Goal: Task Accomplishment & Management: Complete application form

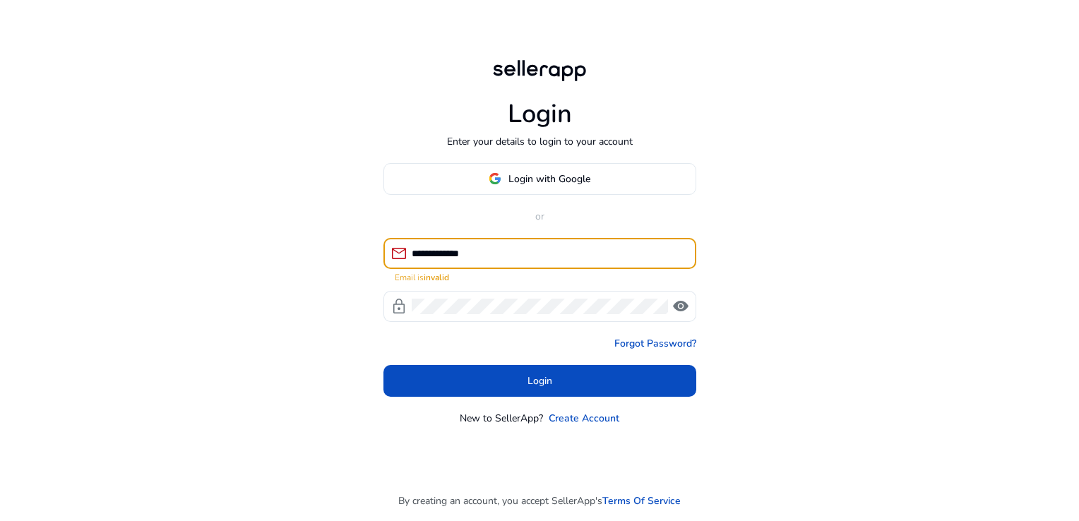
click at [552, 258] on input "**********" at bounding box center [548, 254] width 273 height 16
click at [499, 249] on input "**********" at bounding box center [548, 254] width 273 height 16
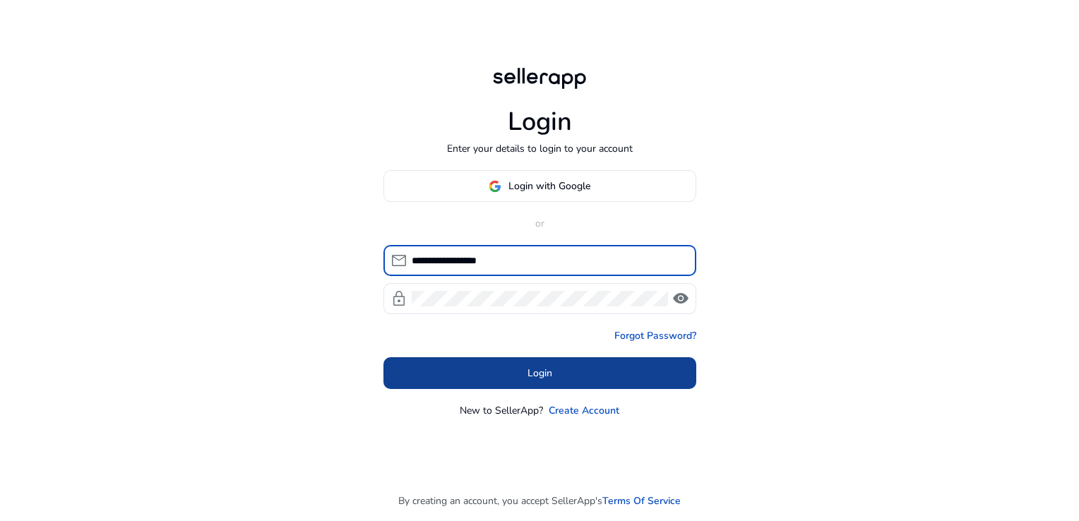
type input "**********"
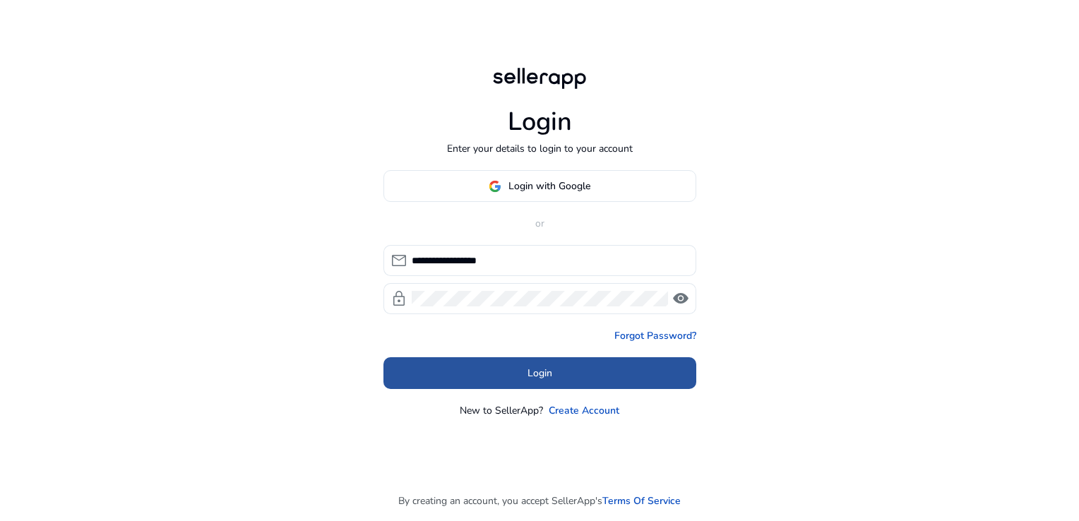
click at [486, 369] on span at bounding box center [539, 374] width 313 height 34
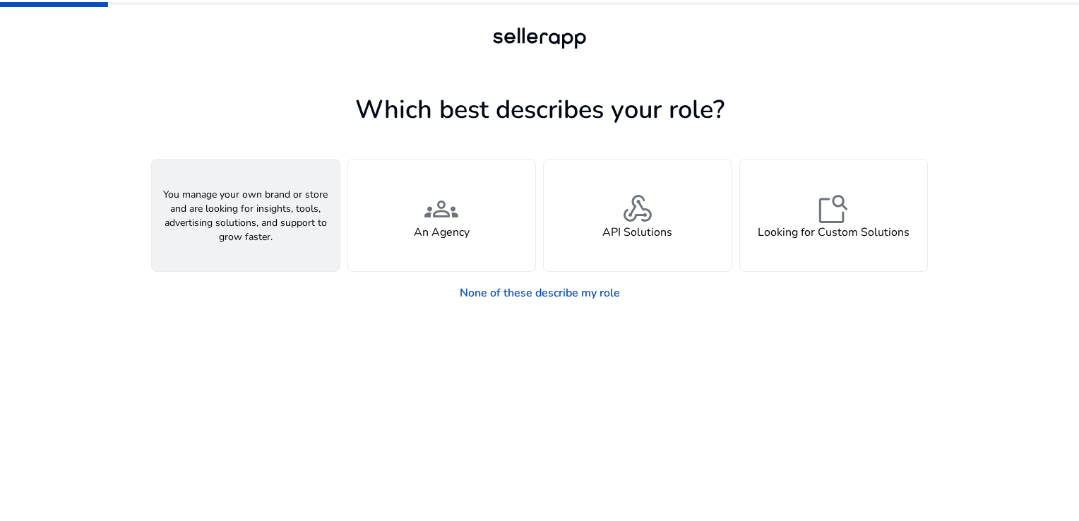
click at [256, 226] on h4 "A Seller" at bounding box center [246, 232] width 42 height 13
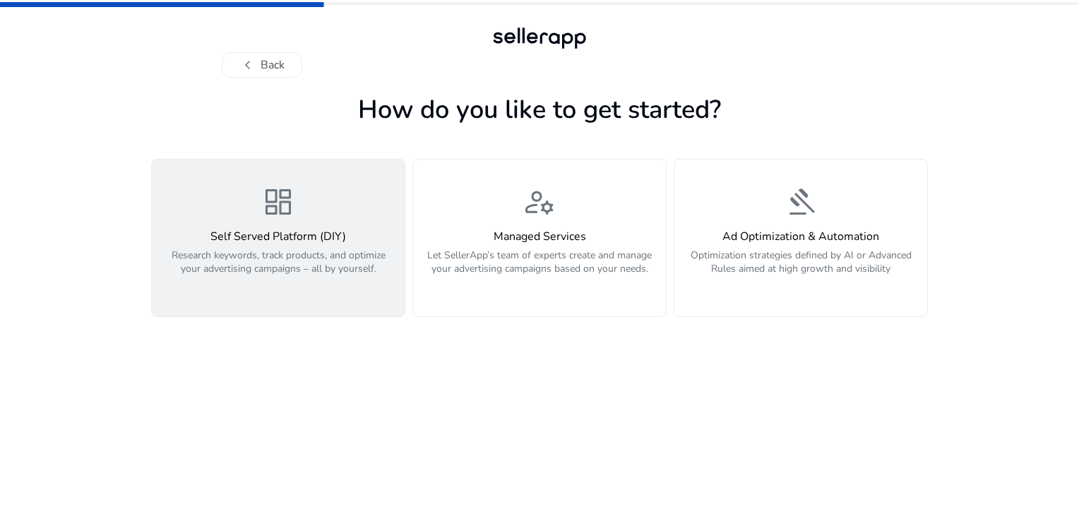
click at [229, 208] on div "dashboard Self Served Platform (DIY) Research keywords, track products, and opt…" at bounding box center [278, 238] width 236 height 106
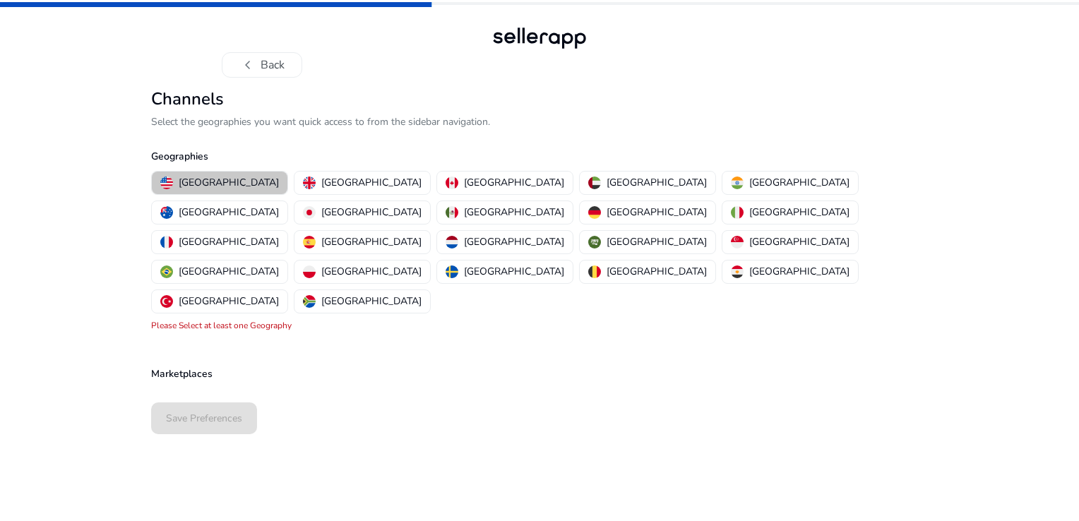
click at [233, 184] on p "[GEOGRAPHIC_DATA]" at bounding box center [229, 182] width 100 height 15
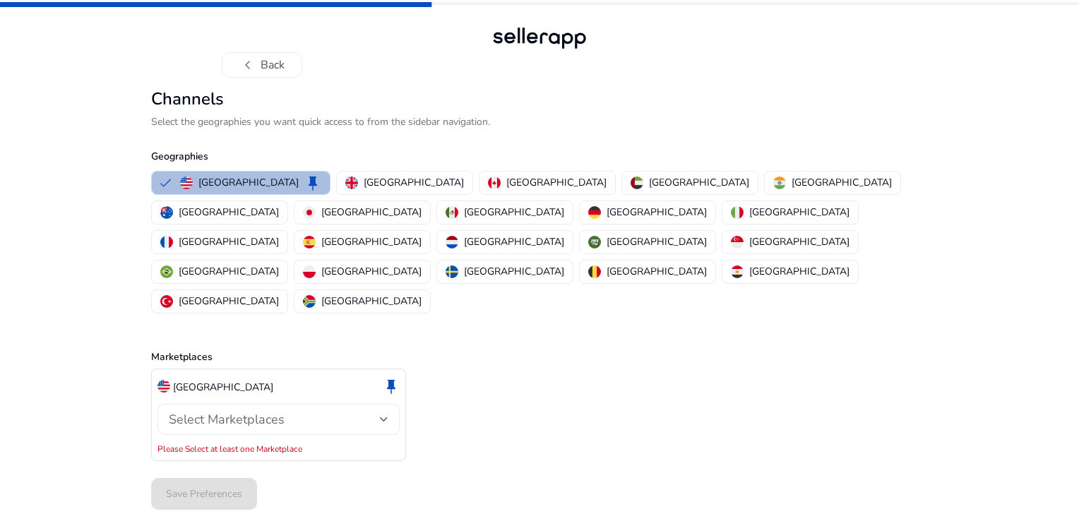
click at [301, 412] on div "Select Marketplaces" at bounding box center [274, 420] width 211 height 16
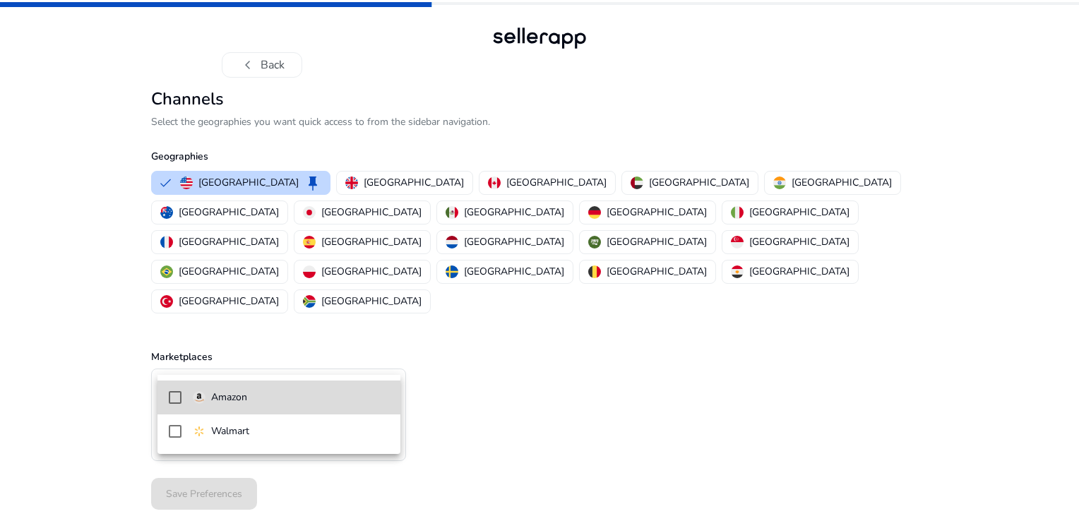
click at [284, 388] on mat-option "Amazon" at bounding box center [278, 398] width 243 height 34
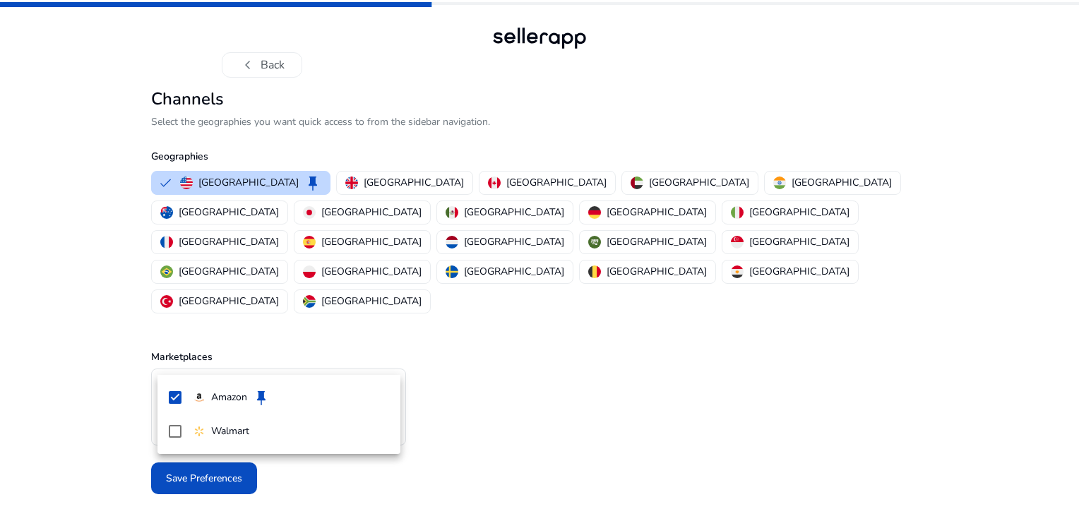
click at [121, 408] on div at bounding box center [539, 260] width 1079 height 521
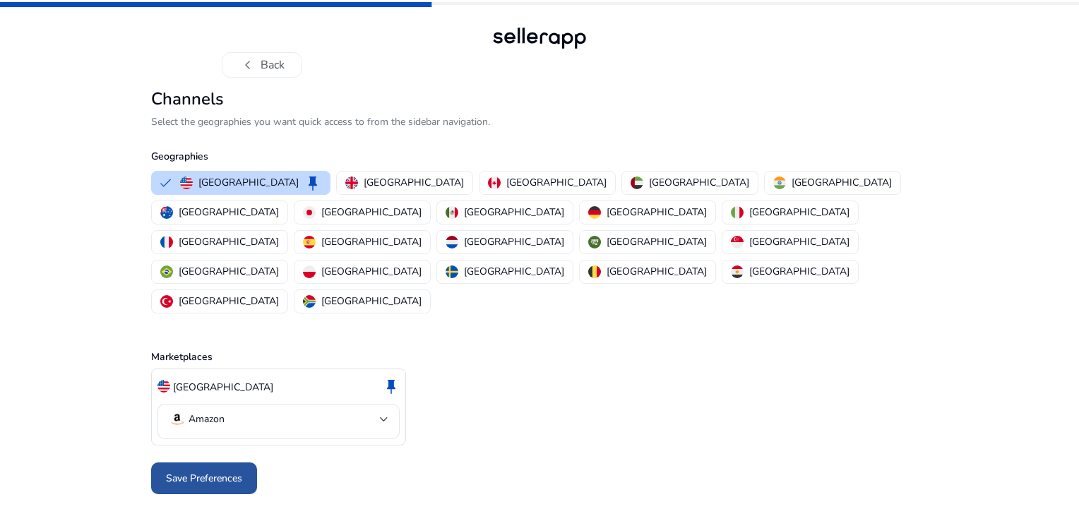
click at [211, 462] on span at bounding box center [204, 479] width 106 height 34
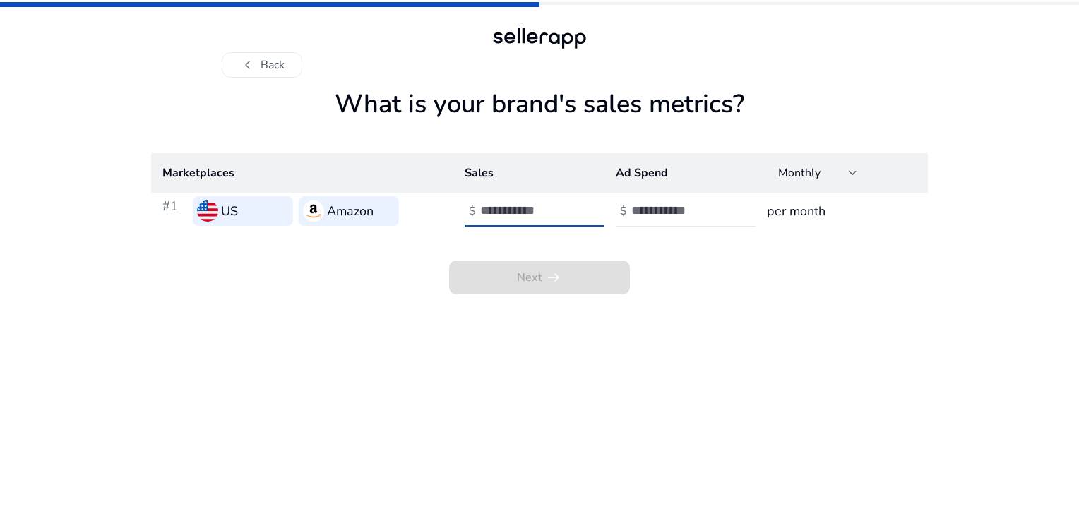
drag, startPoint x: 530, startPoint y: 206, endPoint x: 517, endPoint y: 213, distance: 15.2
click at [517, 213] on input "number" at bounding box center [527, 211] width 95 height 16
click at [511, 213] on input "number" at bounding box center [527, 211] width 95 height 16
type input "*"
drag, startPoint x: 102, startPoint y: 16, endPoint x: 95, endPoint y: 99, distance: 83.6
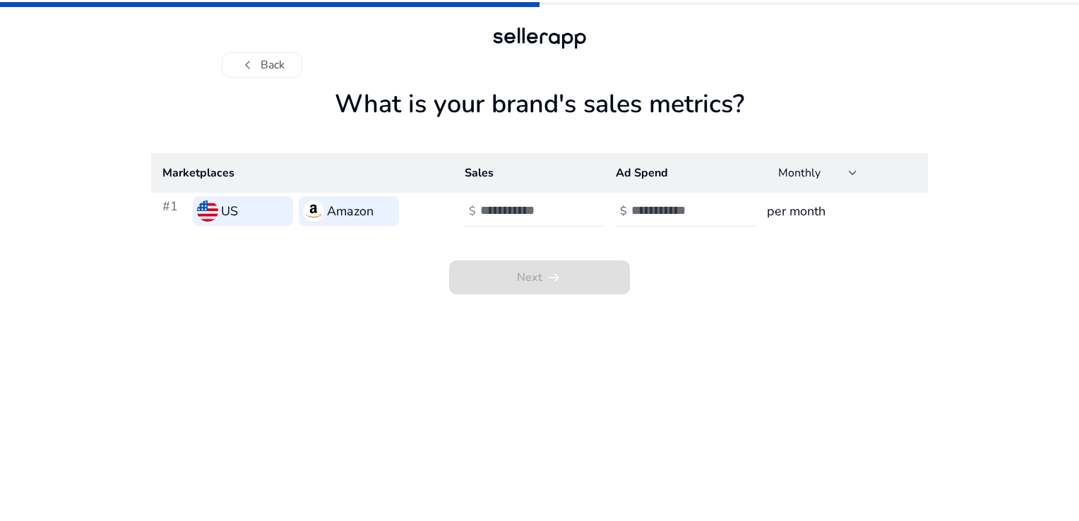
click at [95, 99] on div "chevron_left Back What is your brand's sales metrics? Marketplaces Sales Ad Spe…" at bounding box center [539, 260] width 1079 height 521
